Goal: Register for event/course

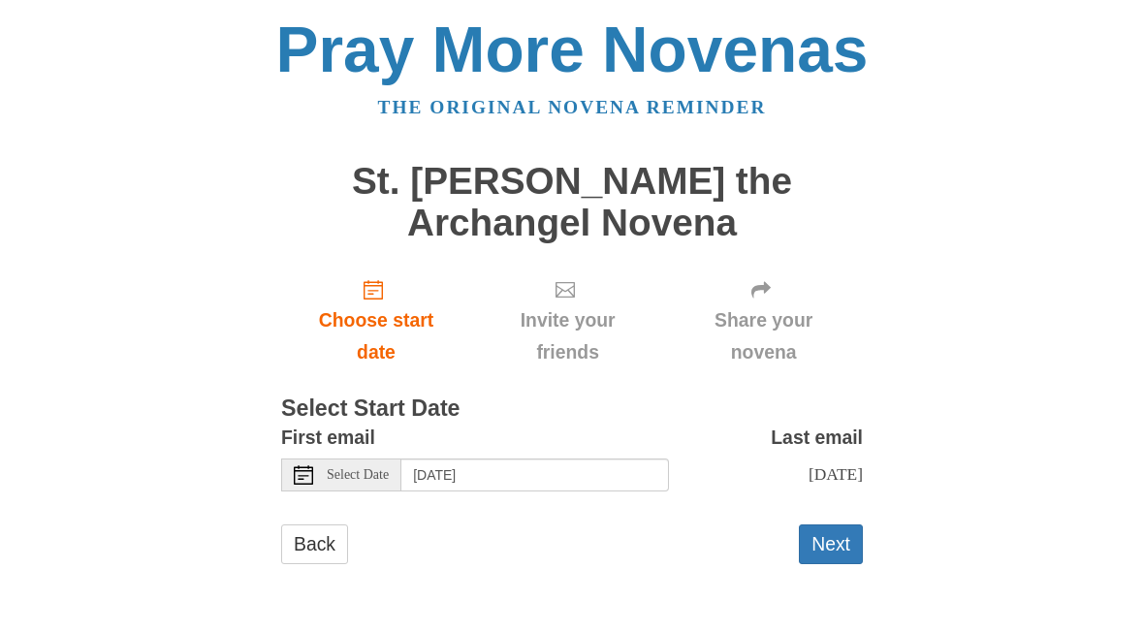
click at [384, 469] on span "Select Date" at bounding box center [358, 475] width 62 height 14
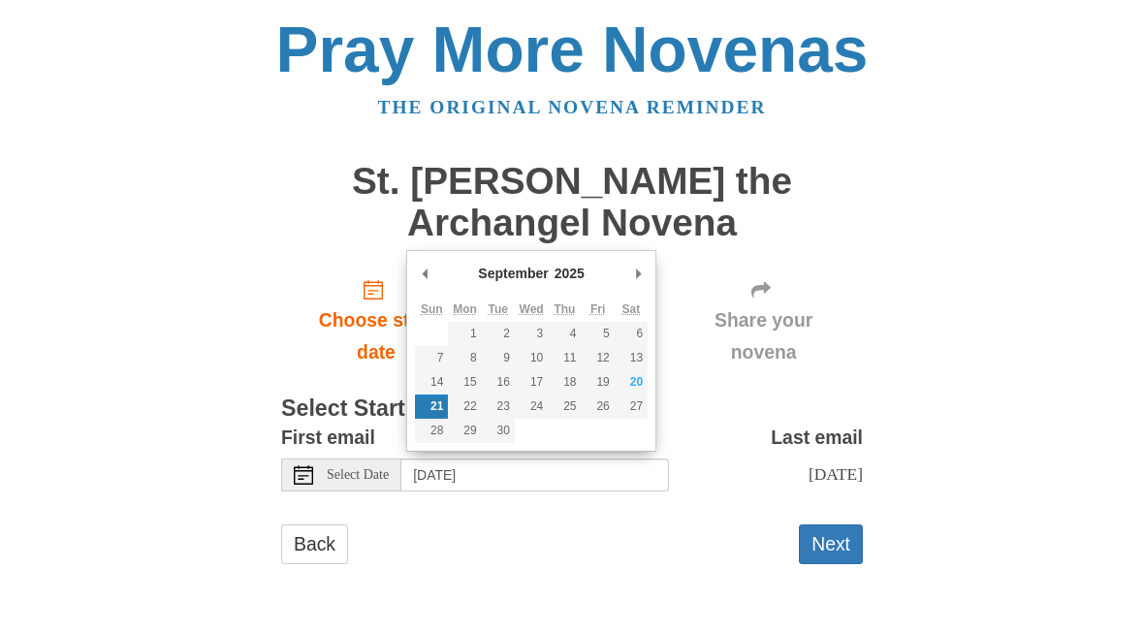
click at [451, 495] on div "First email Select Date [DATE] Last email [DATE] Selecting [DATE] as the start …" at bounding box center [572, 464] width 582 height 84
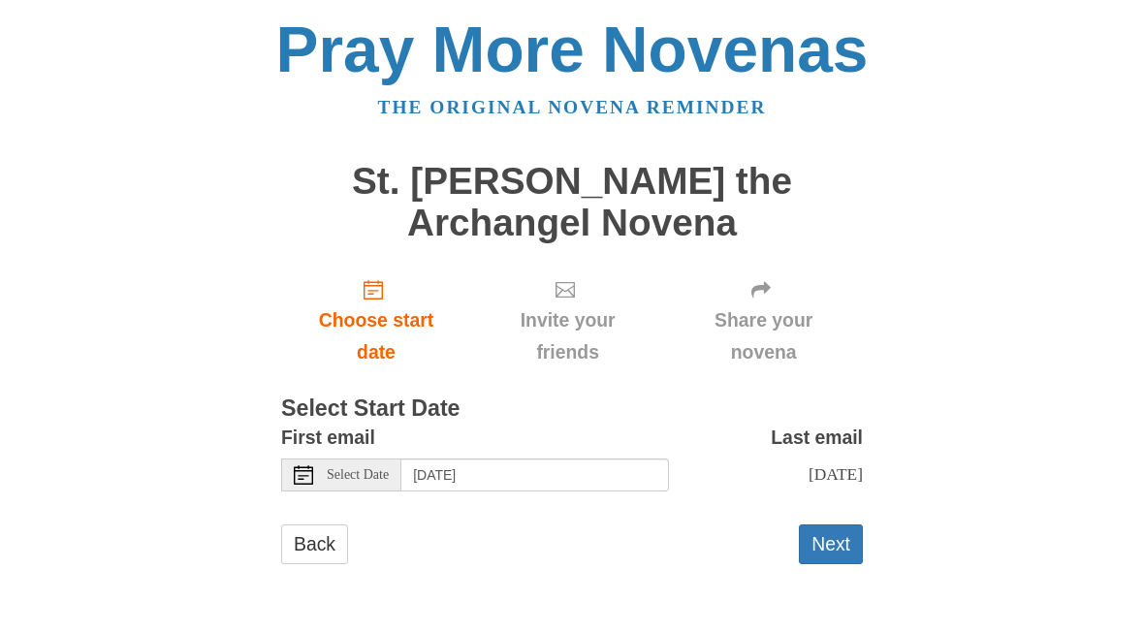
click at [384, 468] on span "Select Date" at bounding box center [358, 475] width 62 height 14
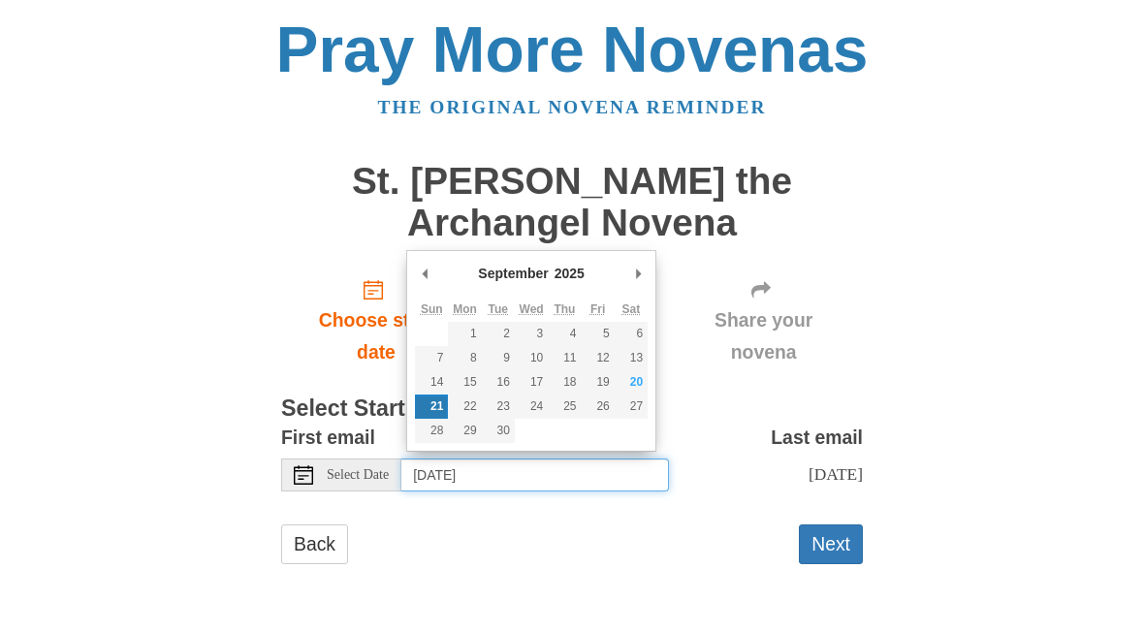
type input "[DATE]"
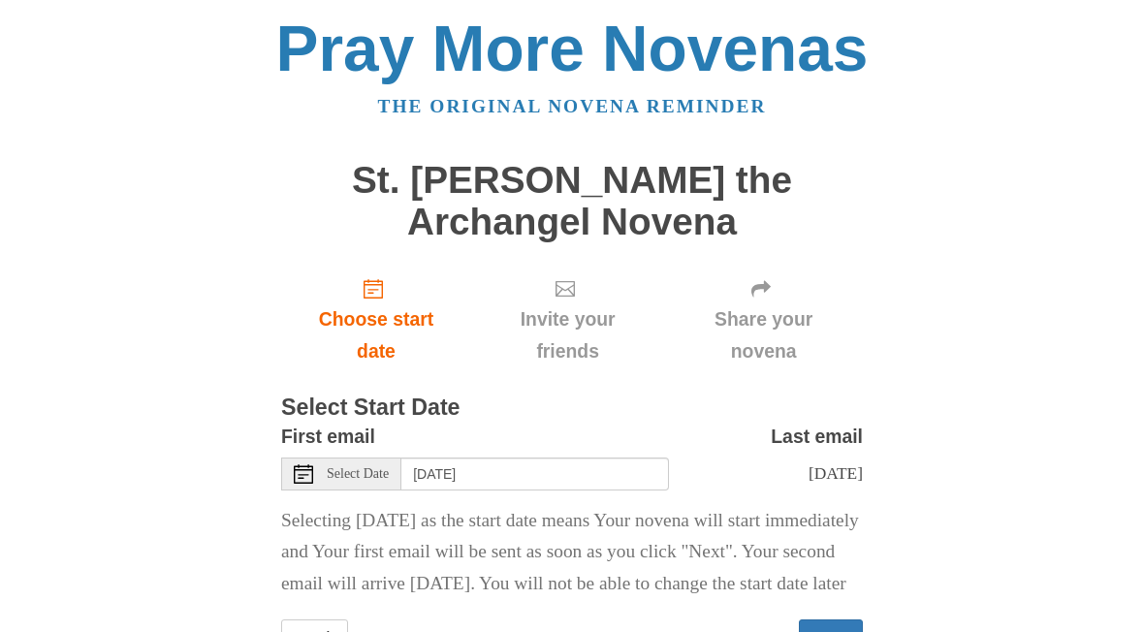
scroll to position [1, 0]
click at [844, 631] on button "Next" at bounding box center [831, 640] width 64 height 40
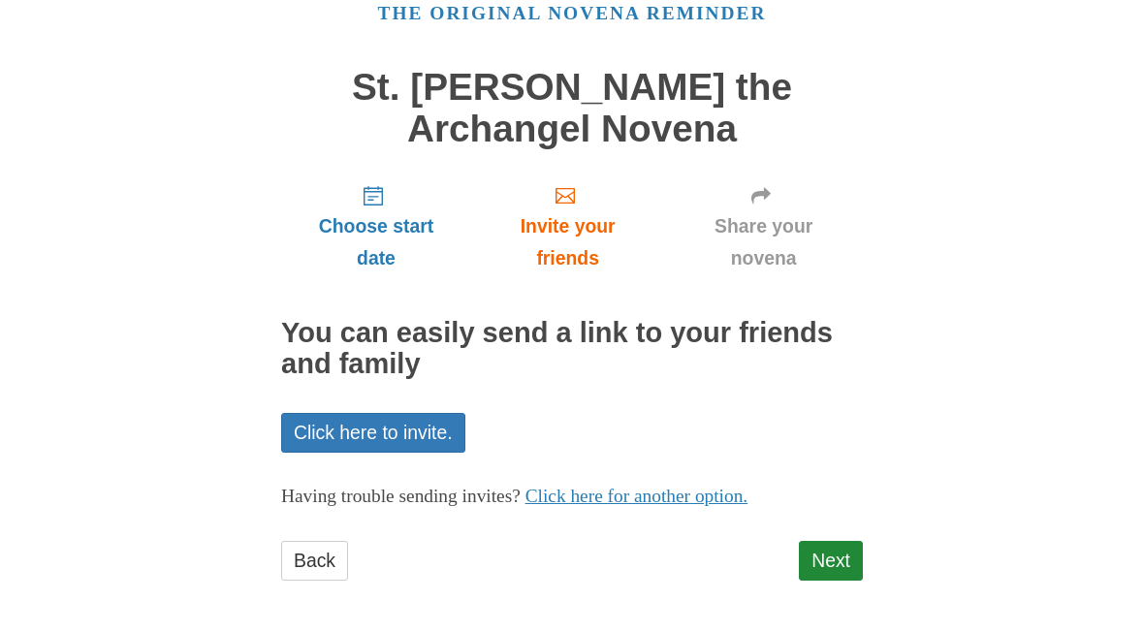
scroll to position [91, 0]
